Goal: Transaction & Acquisition: Purchase product/service

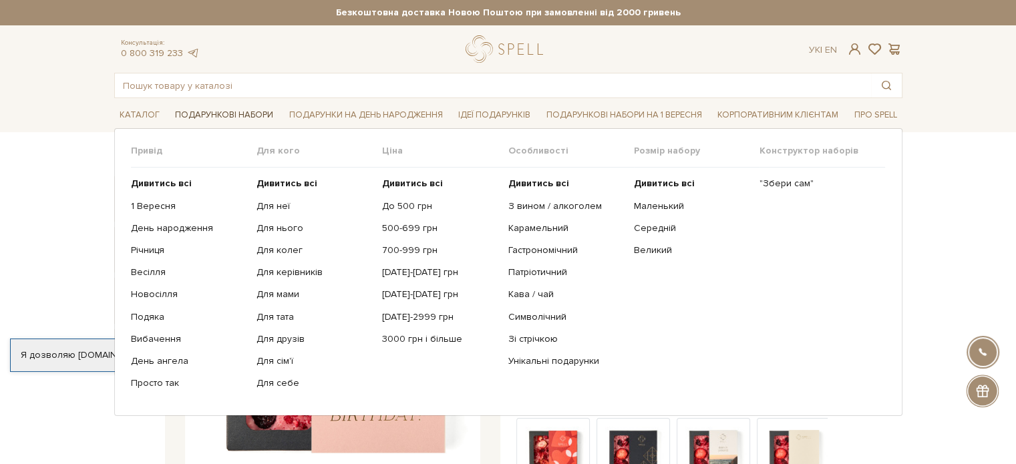
click at [244, 114] on link "Подарункові набори" at bounding box center [224, 115] width 109 height 21
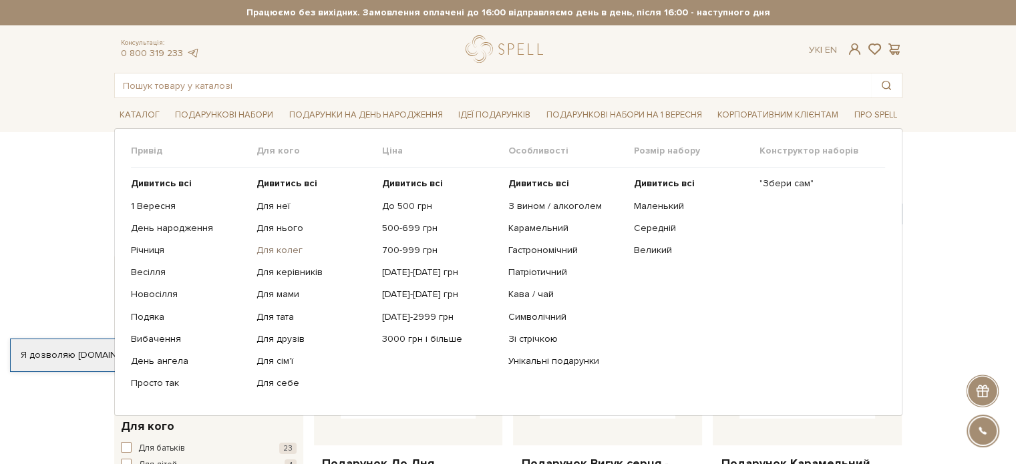
click at [278, 253] on link "Для колег" at bounding box center [314, 250] width 116 height 12
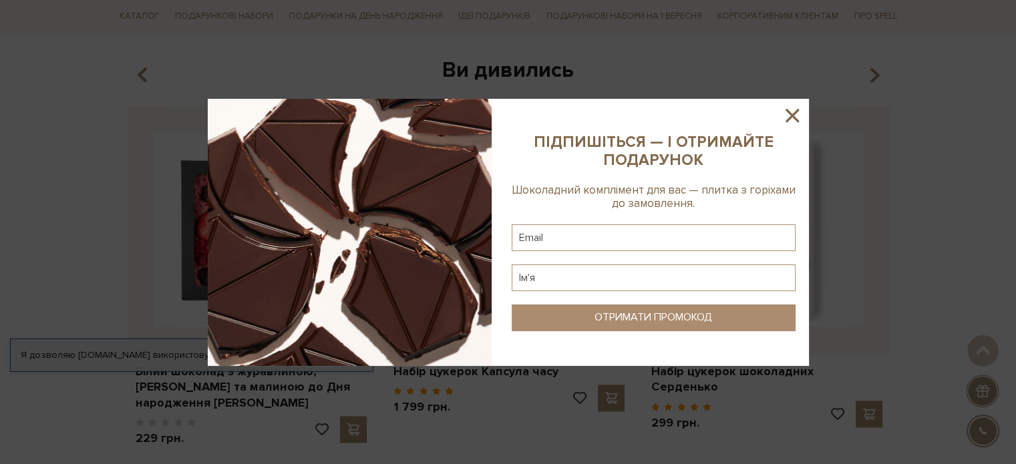
scroll to position [2004, 0]
click at [788, 110] on icon at bounding box center [792, 115] width 23 height 23
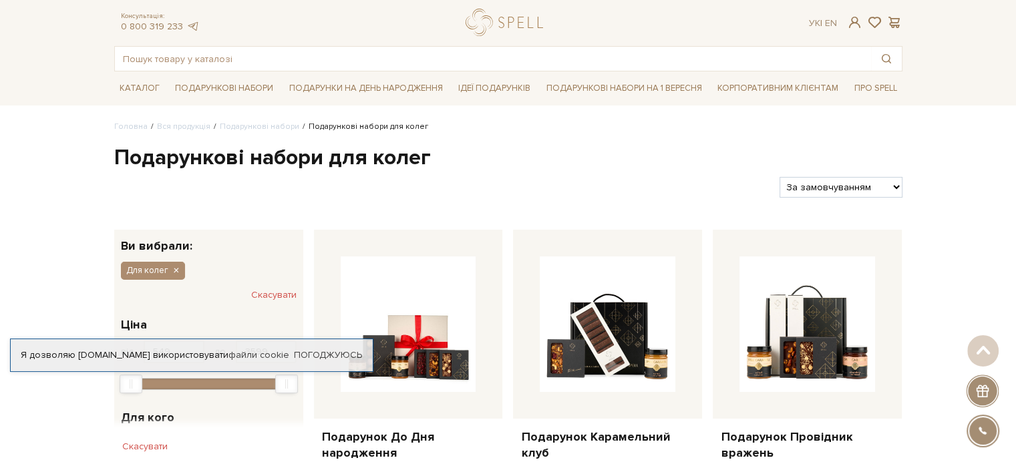
scroll to position [0, 0]
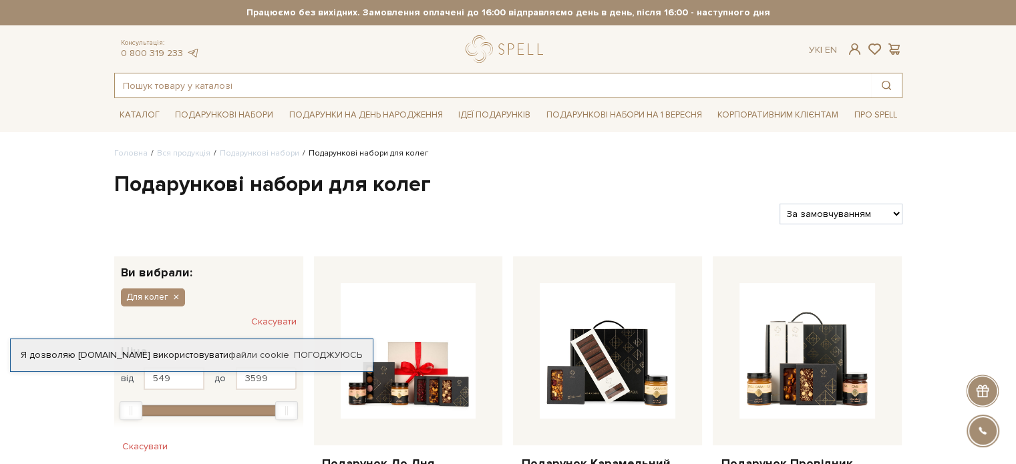
click at [157, 87] on input "text" at bounding box center [493, 85] width 756 height 24
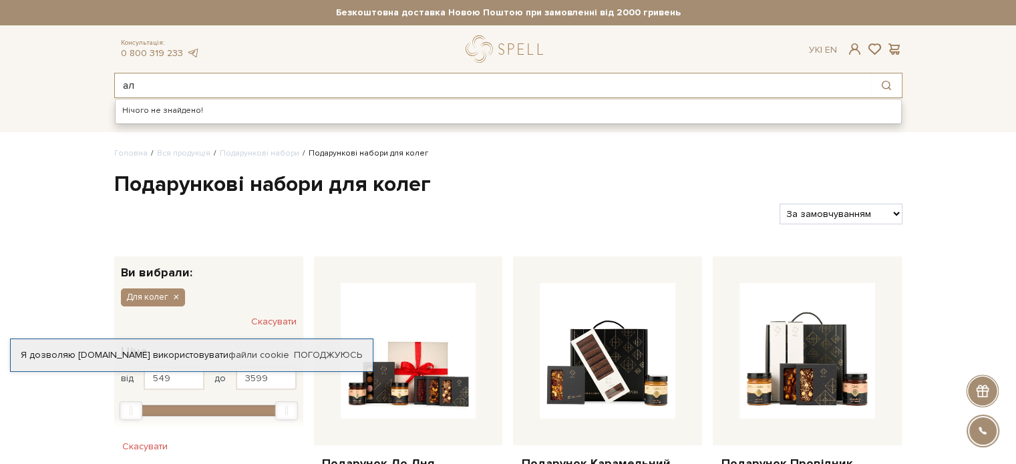
type input "а"
type input "набір з алкоголем"
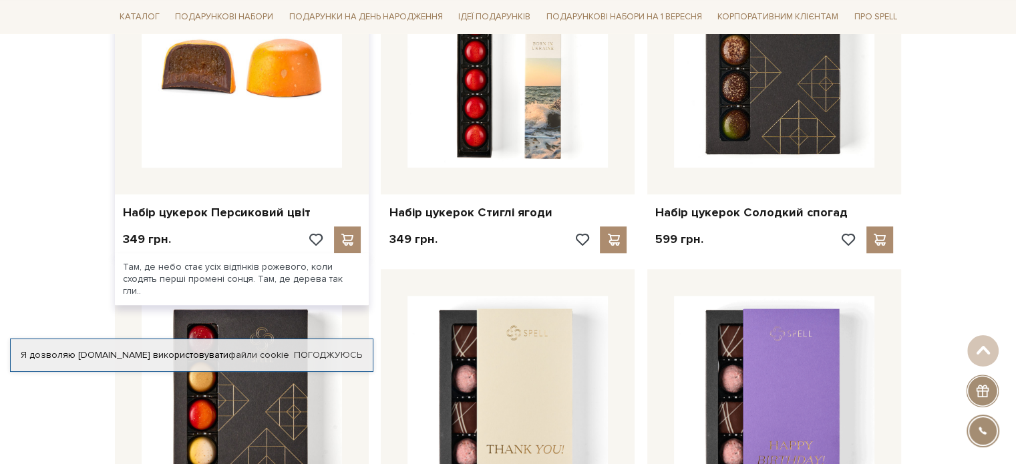
scroll to position [1336, 0]
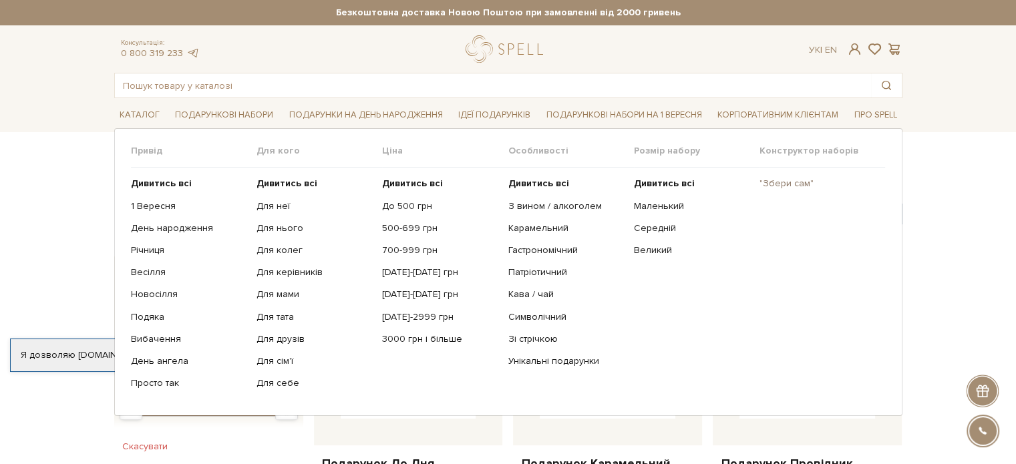
click at [775, 182] on link ""Збери сам"" at bounding box center [817, 184] width 116 height 12
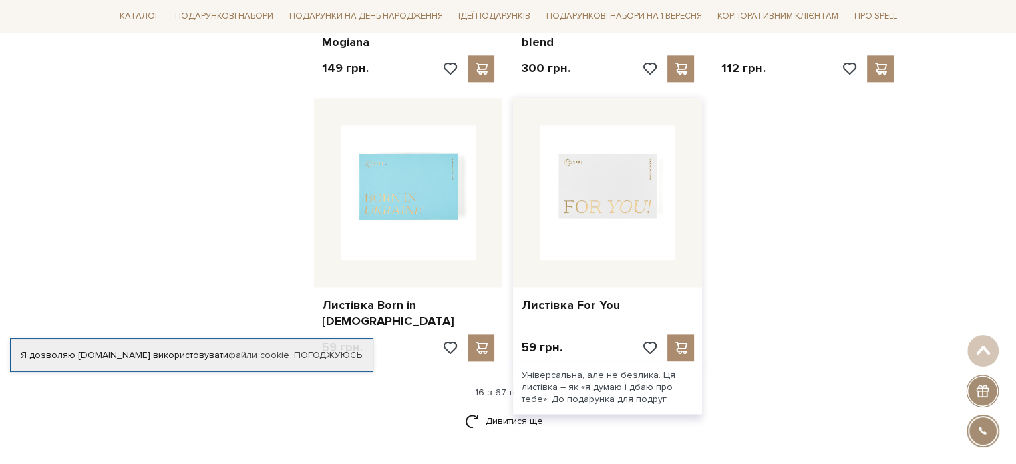
scroll to position [1670, 0]
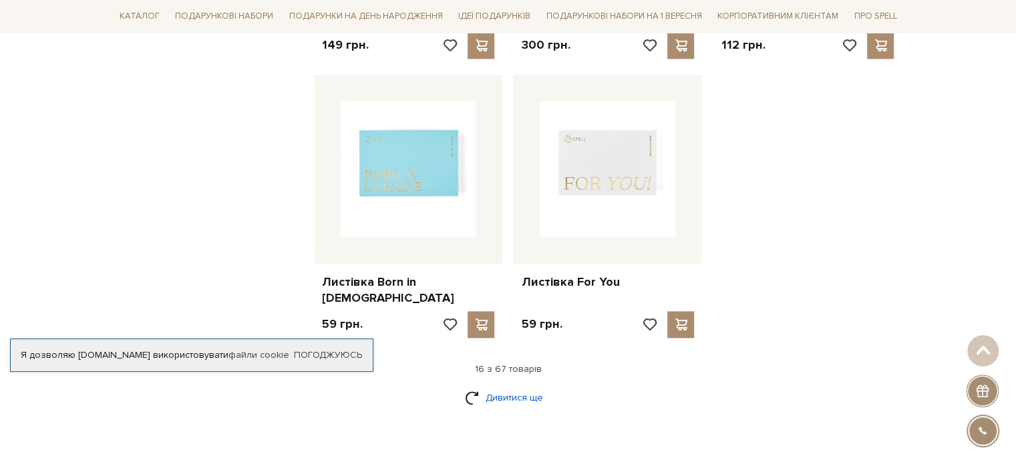
click at [494, 386] on link "Дивитися ще" at bounding box center [508, 397] width 87 height 23
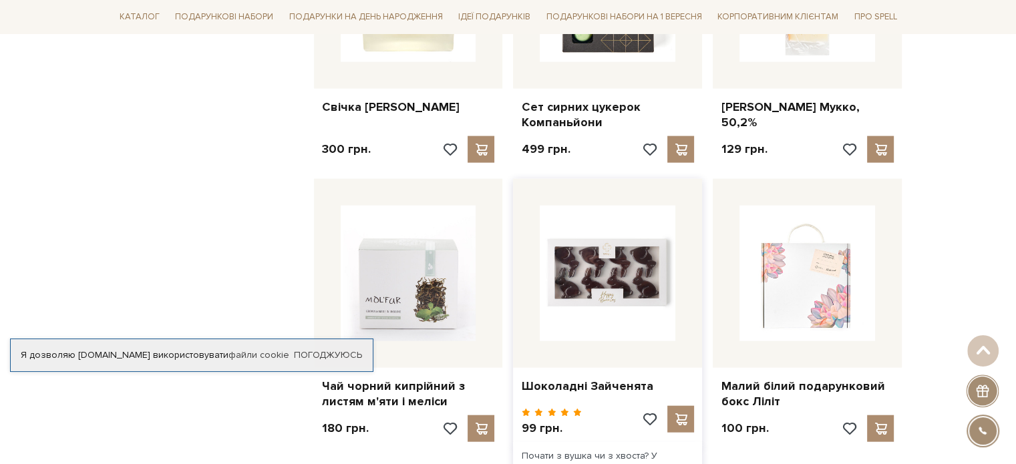
scroll to position [3072, 0]
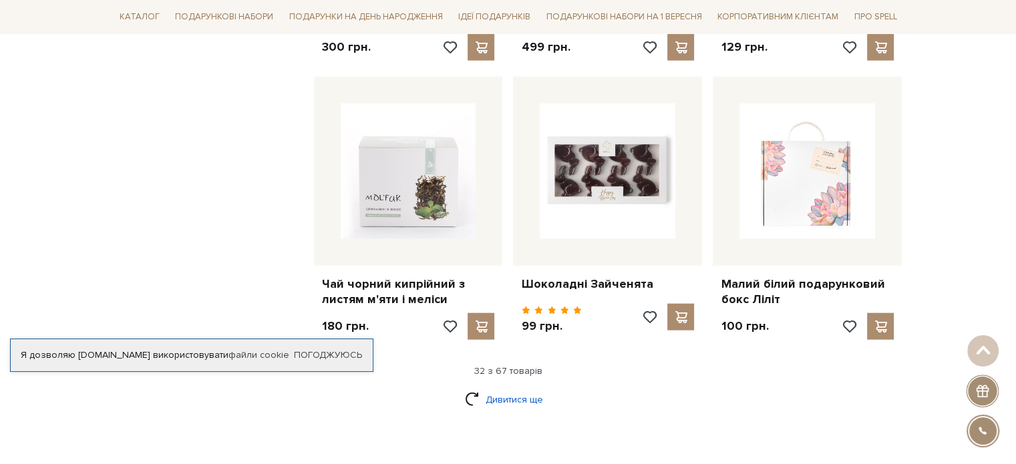
click at [490, 388] on link "Дивитися ще" at bounding box center [508, 399] width 87 height 23
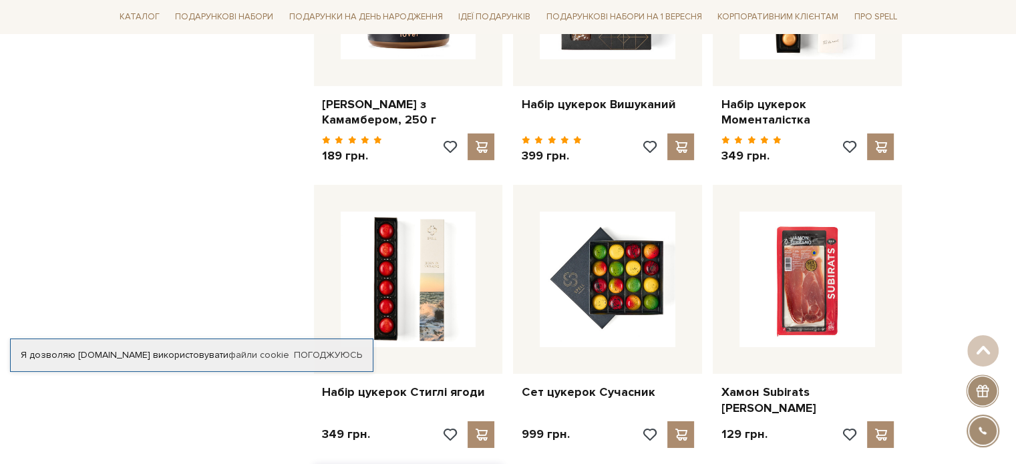
scroll to position [4541, 0]
